Goal: Communication & Community: Answer question/provide support

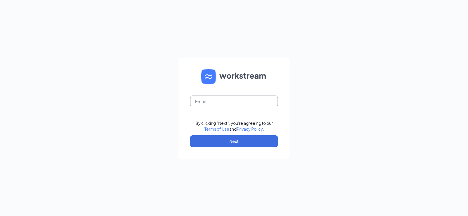
click at [224, 99] on input "text" at bounding box center [234, 102] width 88 height 12
type input "sfculvers72@gmail.com"
click at [231, 132] on div "By clicking "Next", you're agreeing to our Terms of Use and Privacy Policy ." at bounding box center [233, 126] width 77 height 12
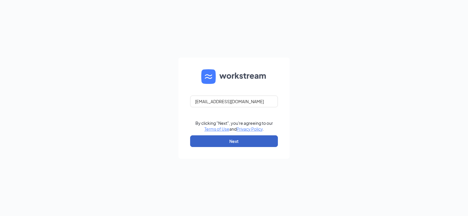
click at [234, 138] on button "Next" at bounding box center [234, 141] width 88 height 12
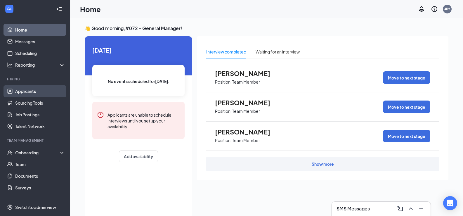
click at [25, 88] on link "Applicants" at bounding box center [40, 91] width 50 height 12
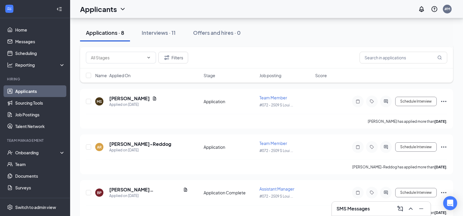
scroll to position [291, 0]
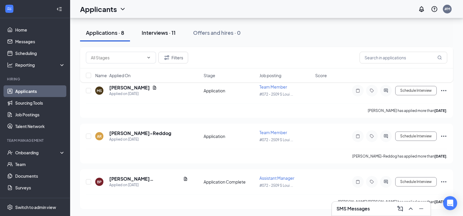
click at [165, 36] on div "Interviews · 11" at bounding box center [159, 32] width 34 height 7
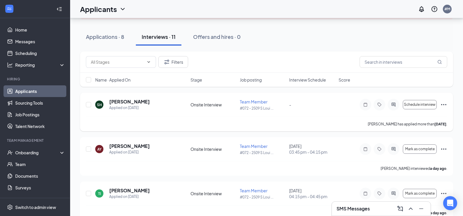
scroll to position [58, 0]
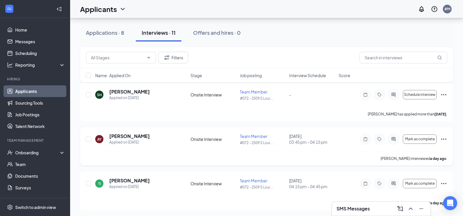
click at [444, 140] on icon "Ellipses" at bounding box center [443, 139] width 5 height 1
click at [416, 140] on span "Mark as complete" at bounding box center [420, 139] width 30 height 4
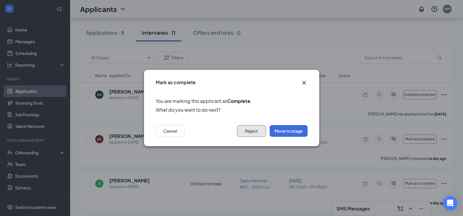
click at [251, 132] on button "Reject" at bounding box center [251, 131] width 29 height 12
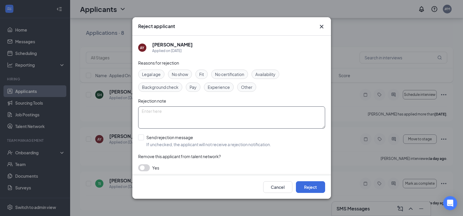
click at [212, 122] on textarea at bounding box center [231, 117] width 187 height 22
click at [142, 136] on input "Send rejection message If unchecked, the applicant will not receive a rejection…" at bounding box center [204, 140] width 133 height 13
checkbox input "true"
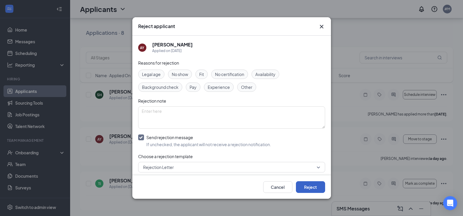
click at [300, 186] on button "Reject" at bounding box center [310, 187] width 29 height 12
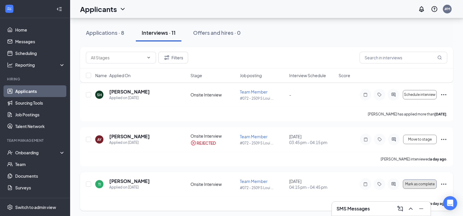
click at [425, 185] on span "Mark as complete" at bounding box center [420, 184] width 30 height 4
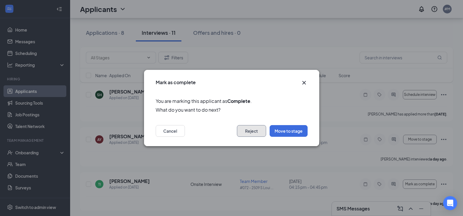
click at [250, 129] on button "Reject" at bounding box center [251, 131] width 29 height 12
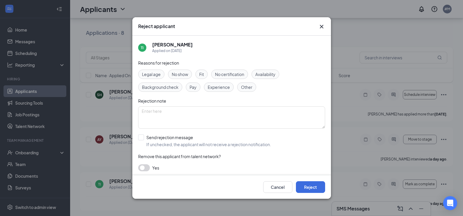
click at [138, 138] on div "TI Tristan Ideker Applied on Sep 12 Reasons for rejection Legal age No show Fit…" at bounding box center [231, 106] width 199 height 140
click at [141, 139] on input "Send rejection message If unchecked, the applicant will not receive a rejection…" at bounding box center [204, 140] width 133 height 13
checkbox input "true"
click at [307, 170] on span "Rejection Letter" at bounding box center [229, 167] width 172 height 9
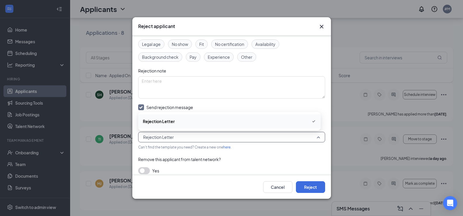
scroll to position [35, 0]
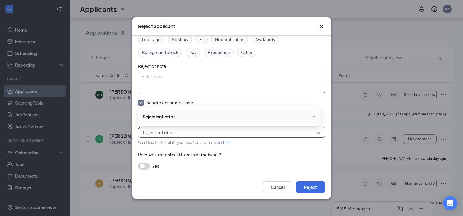
click at [311, 134] on span "Rejection Letter" at bounding box center [231, 132] width 177 height 9
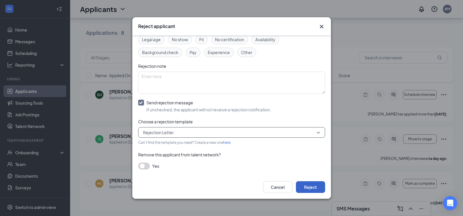
click at [317, 184] on button "Reject" at bounding box center [310, 187] width 29 height 12
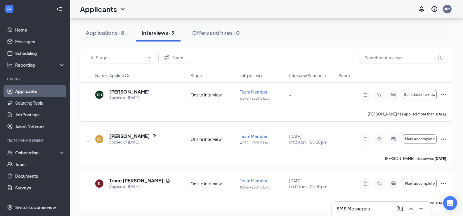
scroll to position [88, 0]
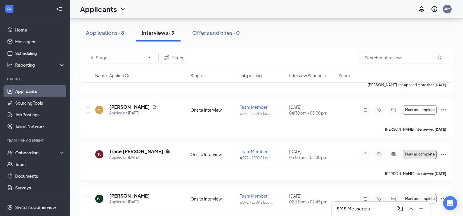
click at [426, 156] on button "Mark as complete" at bounding box center [420, 154] width 34 height 9
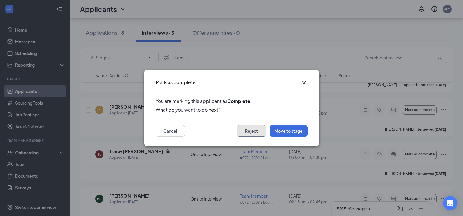
click at [241, 132] on button "Reject" at bounding box center [251, 131] width 29 height 12
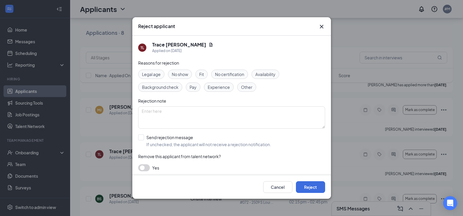
click at [141, 139] on input "Send rejection message If unchecked, the applicant will not receive a rejection…" at bounding box center [204, 140] width 133 height 13
checkbox input "true"
click at [308, 189] on button "Reject" at bounding box center [310, 187] width 29 height 12
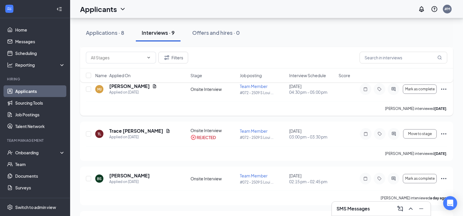
scroll to position [117, 0]
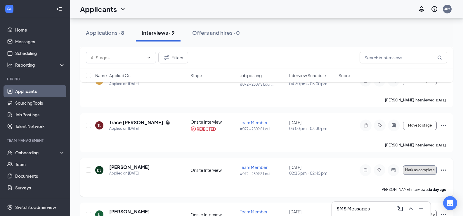
click at [427, 172] on span "Mark as complete" at bounding box center [420, 170] width 30 height 4
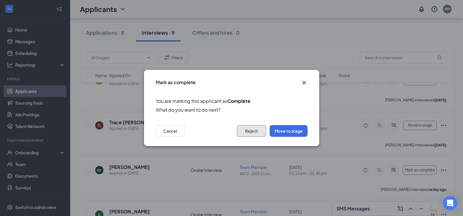
click at [254, 128] on button "Reject" at bounding box center [251, 131] width 29 height 12
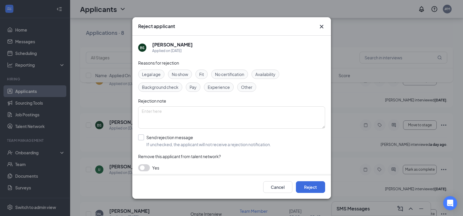
click at [138, 140] on input "Send rejection message If unchecked, the applicant will not receive a rejection…" at bounding box center [204, 140] width 133 height 13
checkbox input "true"
click at [311, 189] on button "Reject" at bounding box center [310, 187] width 29 height 12
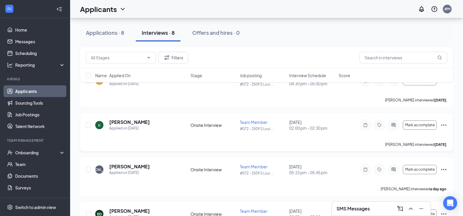
scroll to position [88, 0]
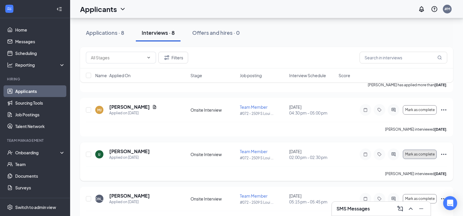
click at [426, 156] on span "Mark as complete" at bounding box center [420, 154] width 30 height 4
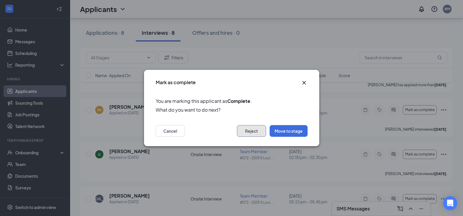
click at [253, 129] on button "Reject" at bounding box center [251, 131] width 29 height 12
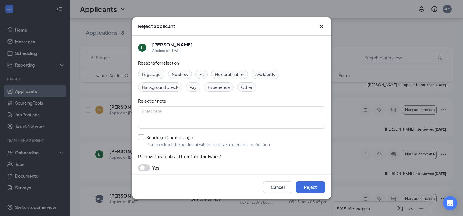
click at [145, 136] on input "Send rejection message If unchecked, the applicant will not receive a rejection…" at bounding box center [204, 140] width 133 height 13
checkbox input "true"
click at [312, 191] on button "Reject" at bounding box center [310, 187] width 29 height 12
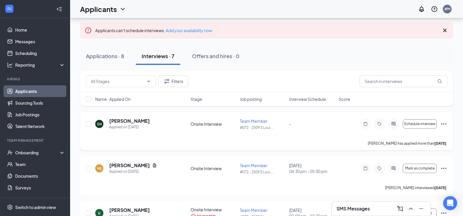
scroll to position [58, 0]
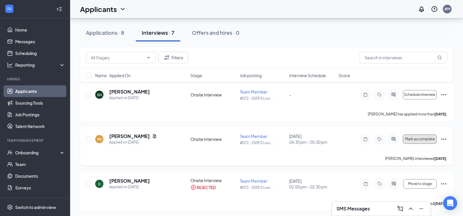
click at [417, 142] on button "Mark as complete" at bounding box center [420, 138] width 34 height 9
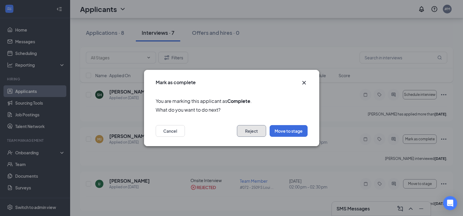
click at [248, 136] on button "Reject" at bounding box center [251, 131] width 29 height 12
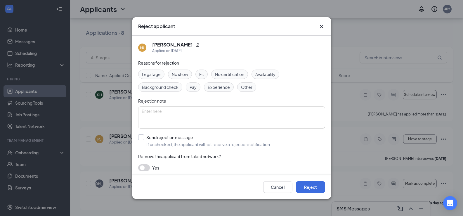
click at [141, 136] on input "Send rejection message If unchecked, the applicant will not receive a rejection…" at bounding box center [204, 140] width 133 height 13
checkbox input "true"
click at [317, 186] on button "Reject" at bounding box center [310, 187] width 29 height 12
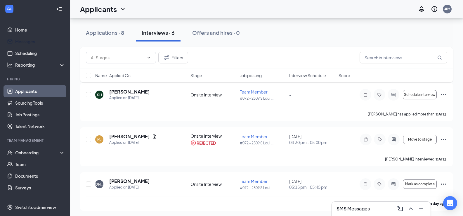
click at [26, 40] on link "Messages" at bounding box center [40, 42] width 50 height 12
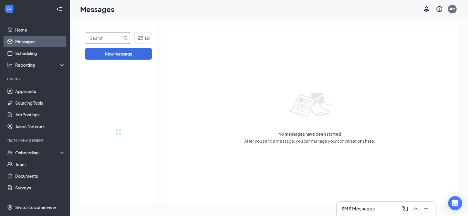
click at [108, 39] on input "text" at bounding box center [103, 37] width 37 height 11
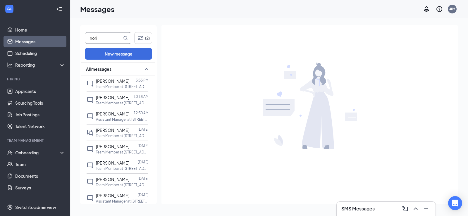
type input "nori"
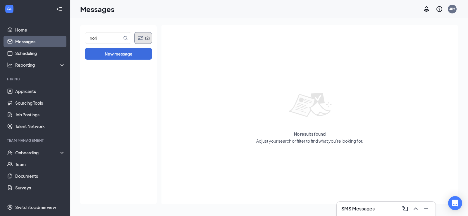
click at [135, 35] on button "(2)" at bounding box center [143, 38] width 18 height 12
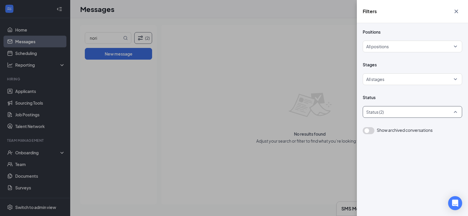
click at [402, 110] on div at bounding box center [409, 111] width 91 height 9
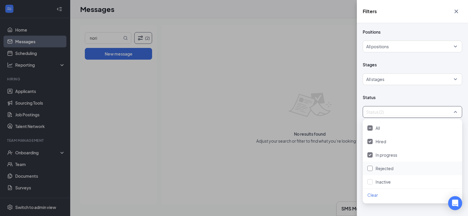
click at [372, 171] on div at bounding box center [369, 168] width 5 height 5
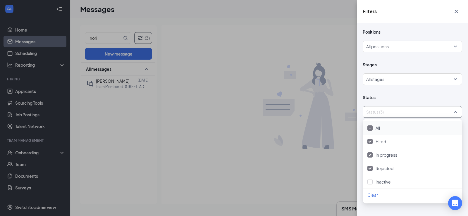
click at [104, 79] on div "Filters Positions All positions Stages All stages Status Status (3) Show archiv…" at bounding box center [234, 108] width 468 height 216
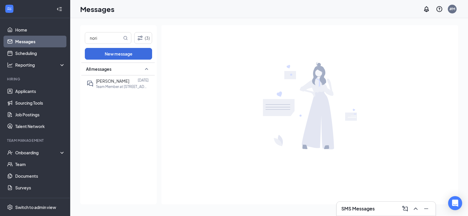
click at [103, 80] on span "Norianne Batoon" at bounding box center [112, 80] width 33 height 5
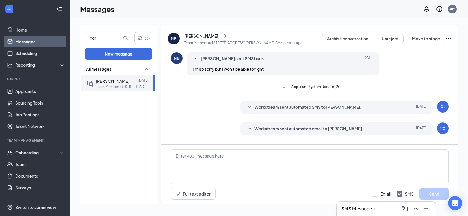
scroll to position [181, 0]
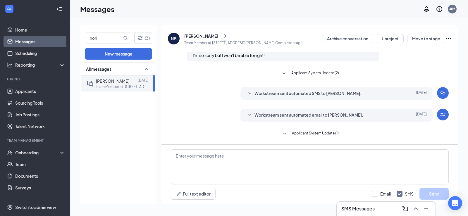
click at [312, 114] on span "Workstream sent automated email to Norianne Batoon." at bounding box center [308, 115] width 109 height 7
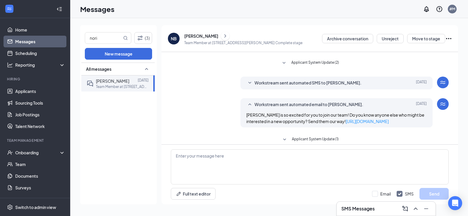
scroll to position [197, 0]
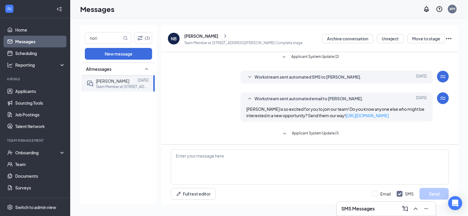
click at [305, 77] on span "Workstream sent automated SMS to Norianne Batoon." at bounding box center [307, 77] width 107 height 7
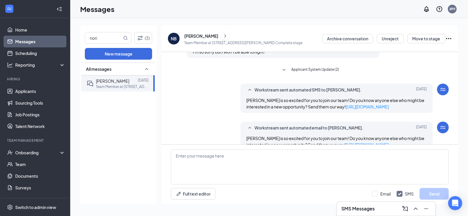
scroll to position [155, 0]
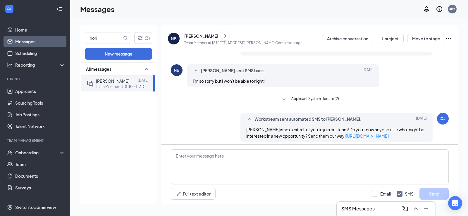
click at [282, 99] on icon "SmallChevronDown" at bounding box center [283, 99] width 3 height 2
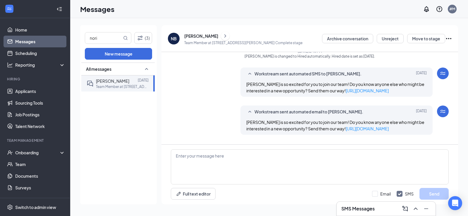
scroll to position [242, 0]
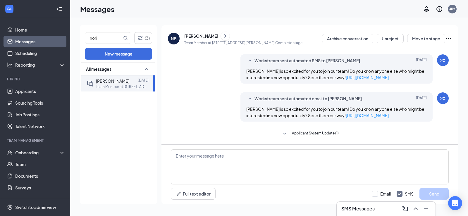
click at [449, 35] on icon "Ellipses" at bounding box center [448, 38] width 7 height 7
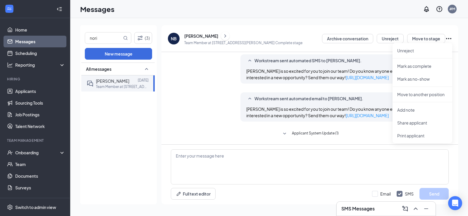
click at [449, 35] on icon "Ellipses" at bounding box center [448, 38] width 7 height 7
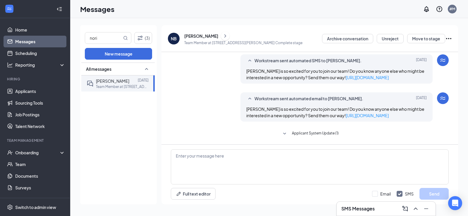
click at [27, 40] on link "Messages" at bounding box center [40, 42] width 50 height 12
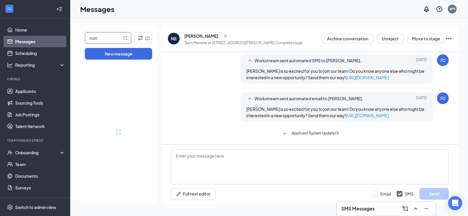
click at [108, 39] on input "nori" at bounding box center [103, 37] width 37 height 11
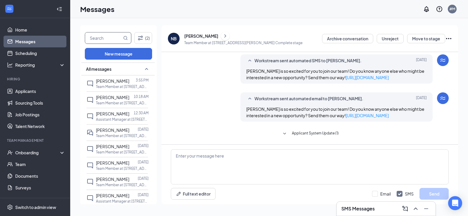
click at [90, 41] on input "text" at bounding box center [103, 37] width 37 height 11
click at [114, 37] on input "text" at bounding box center [103, 37] width 37 height 11
type input "Owen"
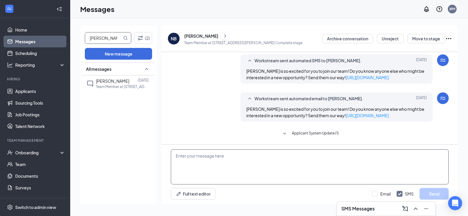
click at [257, 160] on textarea at bounding box center [310, 166] width 278 height 35
click at [109, 88] on p "Team Member at #072 - 2509 S Louise Ave - Sioux Falls, SD" at bounding box center [122, 86] width 53 height 5
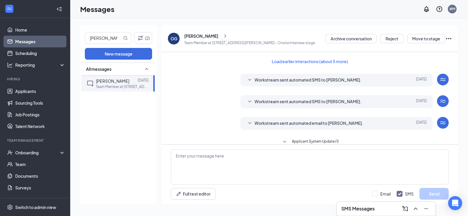
scroll to position [138, 0]
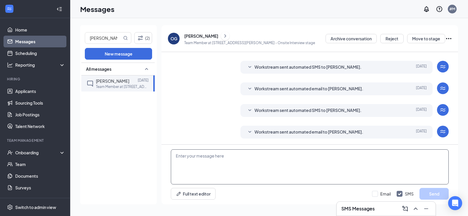
click at [234, 175] on textarea at bounding box center [310, 166] width 278 height 35
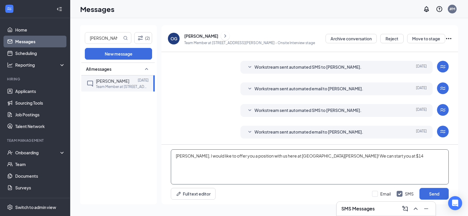
click at [356, 156] on textarea "Owen, I would like to offer you a position with us here at Culver's! We can sta…" at bounding box center [310, 166] width 278 height 35
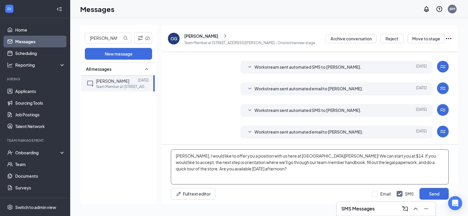
click at [194, 172] on textarea "Owen, I would like to offer you a position with us here at Culver's! We can sta…" at bounding box center [310, 166] width 278 height 35
drag, startPoint x: 256, startPoint y: 175, endPoint x: 189, endPoint y: 157, distance: 69.3
click at [189, 157] on textarea "Owen, I would like to offer you a position with us here at Culver's! We can sta…" at bounding box center [310, 166] width 278 height 35
type textarea "Owen, I would like to offer you a position with us here at Culver's! We can sta…"
click at [438, 191] on button "Send" at bounding box center [433, 194] width 29 height 12
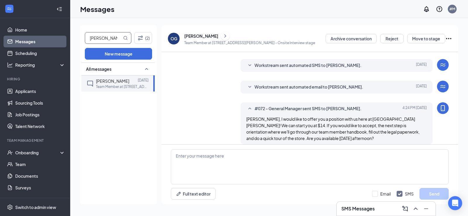
scroll to position [189, 0]
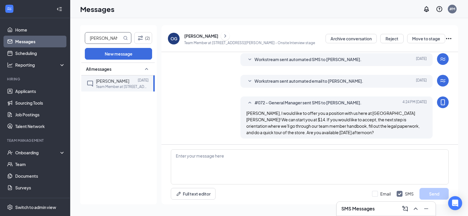
click at [106, 39] on input "Owen" at bounding box center [103, 37] width 37 height 11
type input "Brandon"
click at [121, 82] on span "Brandon Dunlap" at bounding box center [112, 80] width 33 height 5
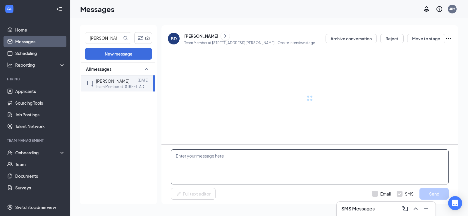
click at [261, 166] on textarea at bounding box center [310, 166] width 278 height 35
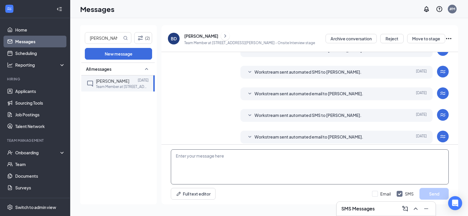
scroll to position [133, 0]
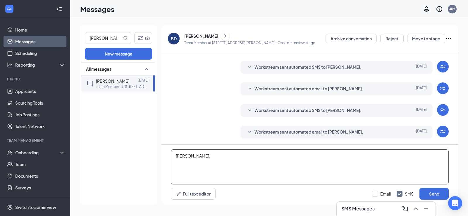
paste textarea "I would like to offer you a position with us here at Culver's! We can start you…"
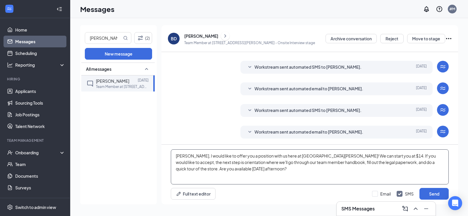
click at [344, 154] on textarea "Brandon, I would like to offer you a position with us here at Culver's! We can …" at bounding box center [310, 166] width 278 height 35
click at [371, 177] on textarea "Brandon, I would like to offer you a position with us here at Culver's! We can …" at bounding box center [310, 166] width 278 height 35
click at [204, 169] on textarea "Brandon, I would like to offer you a position with us here at Culver's! We can …" at bounding box center [310, 166] width 278 height 35
click at [320, 172] on textarea "Brandon, I would like to offer you a position with us here at Culver's! We can …" at bounding box center [310, 166] width 278 height 35
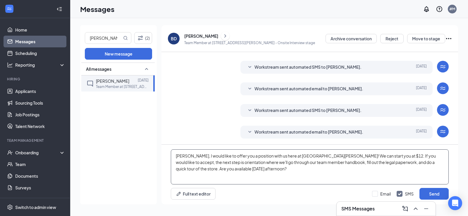
click at [193, 158] on textarea "Brandon, I would like to offer you a position with us here at Culver's! We can …" at bounding box center [310, 166] width 278 height 35
click at [250, 164] on textarea "Brandon, I would like to offer you a position with us here at Culver's! We can …" at bounding box center [310, 166] width 278 height 35
click at [250, 174] on textarea "Brandon, I would like to offer you a position with us here at Culver's! We can …" at bounding box center [310, 166] width 278 height 35
drag, startPoint x: 258, startPoint y: 176, endPoint x: 303, endPoint y: 176, distance: 44.7
click at [303, 176] on textarea "Brandon, I would like to offer you a position with us here at Culver's! We can …" at bounding box center [310, 166] width 278 height 35
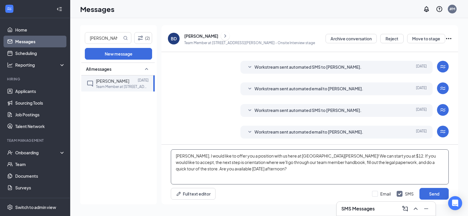
drag, startPoint x: 249, startPoint y: 175, endPoint x: 309, endPoint y: 168, distance: 60.3
click at [309, 168] on textarea "Brandon, I would like to offer you a position with us here at Culver's! We can …" at bounding box center [310, 166] width 278 height 35
type textarea "Brandon, I would like to offer you a position with us here at Culver's! We can …"
click at [431, 194] on button "Send" at bounding box center [433, 194] width 29 height 12
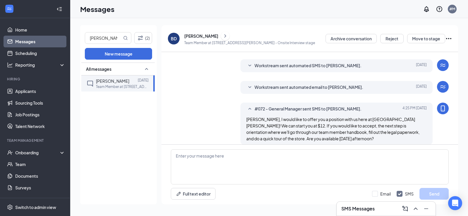
scroll to position [184, 0]
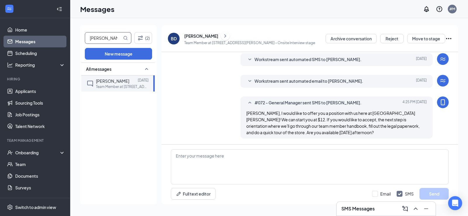
click at [105, 41] on input "Brandon" at bounding box center [103, 37] width 37 height 11
type input "Jessica"
click at [116, 82] on span "Jessica Amble" at bounding box center [112, 80] width 33 height 5
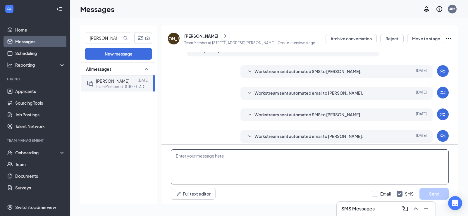
drag, startPoint x: 209, startPoint y: 163, endPoint x: 224, endPoint y: 153, distance: 18.2
click at [210, 163] on textarea at bounding box center [310, 166] width 278 height 35
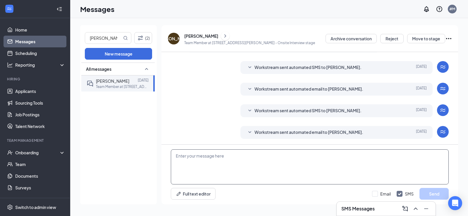
scroll to position [126, 0]
paste textarea "I would like to offer you a position with us here at Culver's! We can start you…"
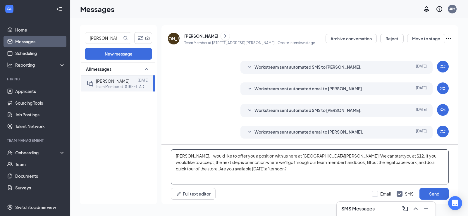
click at [347, 155] on textarea "Jessica, I would like to offer you a position with us here at Culver's! We can …" at bounding box center [310, 166] width 278 height 35
drag, startPoint x: 275, startPoint y: 175, endPoint x: 234, endPoint y: 169, distance: 41.7
click at [232, 169] on textarea "Jessica, I would like to offer you a position with us here at Culver's! We can …" at bounding box center [310, 166] width 278 height 35
click at [237, 169] on textarea "Jessica, I would like to offer you a position with us here at Culver's! We can …" at bounding box center [310, 166] width 278 height 35
drag, startPoint x: 255, startPoint y: 168, endPoint x: 296, endPoint y: 181, distance: 42.7
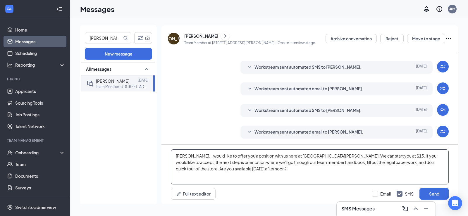
click at [296, 181] on textarea "Jessica, I would like to offer you a position with us here at Culver's! We can …" at bounding box center [310, 166] width 278 height 35
click at [294, 174] on textarea "Jessica, I would like to offer you a position with us here at Culver's! We can …" at bounding box center [310, 166] width 278 height 35
type textarea "Jessica, I would like to offer you a position with us here at Culver's! We can …"
click at [429, 194] on button "Send" at bounding box center [433, 194] width 29 height 12
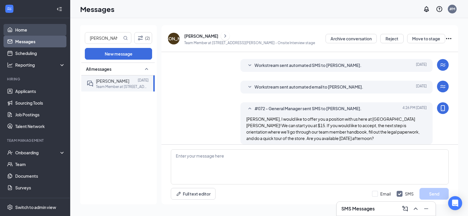
scroll to position [177, 0]
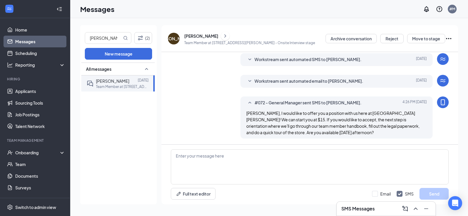
click at [23, 42] on link "Messages" at bounding box center [40, 42] width 50 height 12
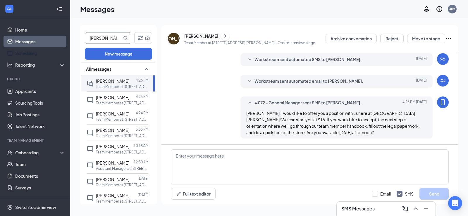
click at [105, 38] on input "Jessica" at bounding box center [103, 37] width 37 height 11
click at [34, 36] on link "Messages" at bounding box center [40, 42] width 50 height 12
